Goal: Information Seeking & Learning: Learn about a topic

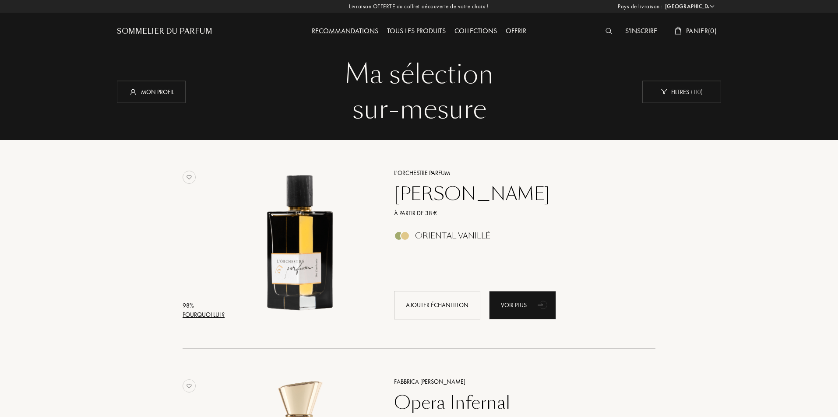
select select "FR"
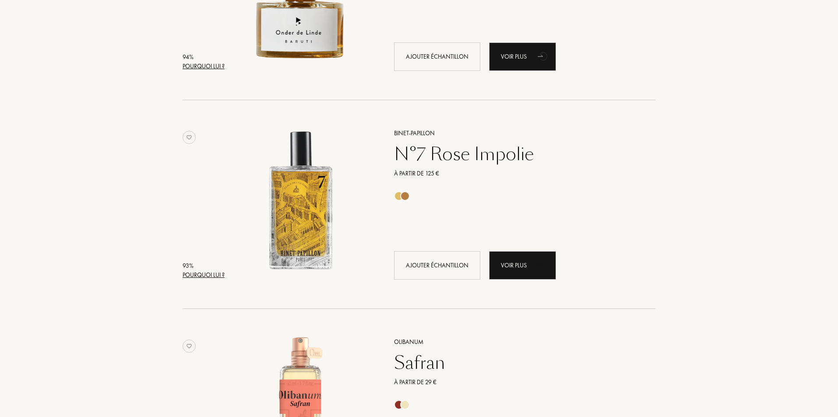
scroll to position [876, 0]
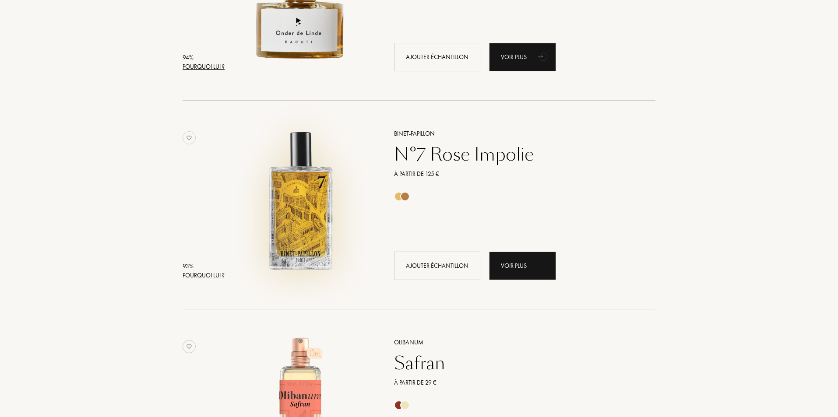
click at [289, 239] on img at bounding box center [301, 201] width 146 height 146
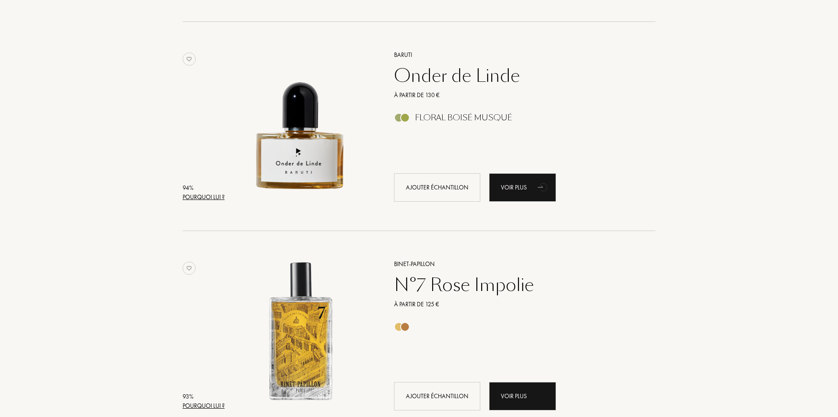
scroll to position [744, 0]
click at [437, 76] on div "Onder de Linde" at bounding box center [515, 76] width 255 height 21
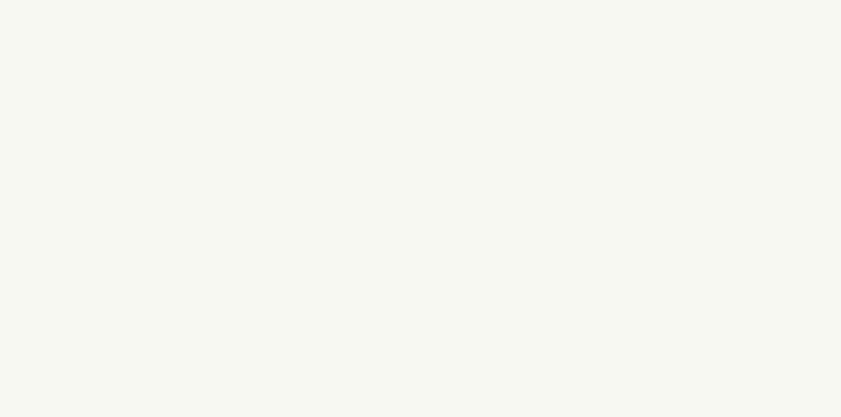
select select "FR"
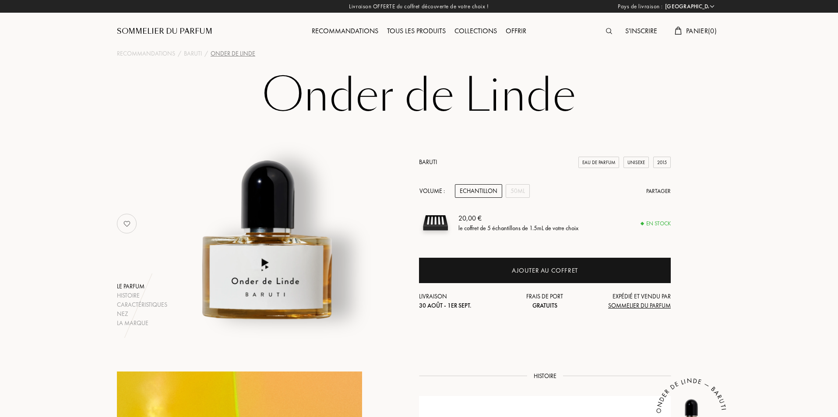
select select "FR"
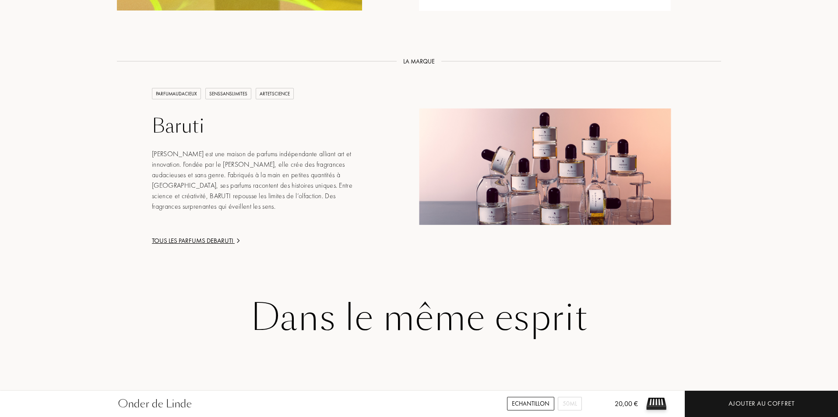
scroll to position [1138, 0]
